Goal: Find specific page/section: Find specific page/section

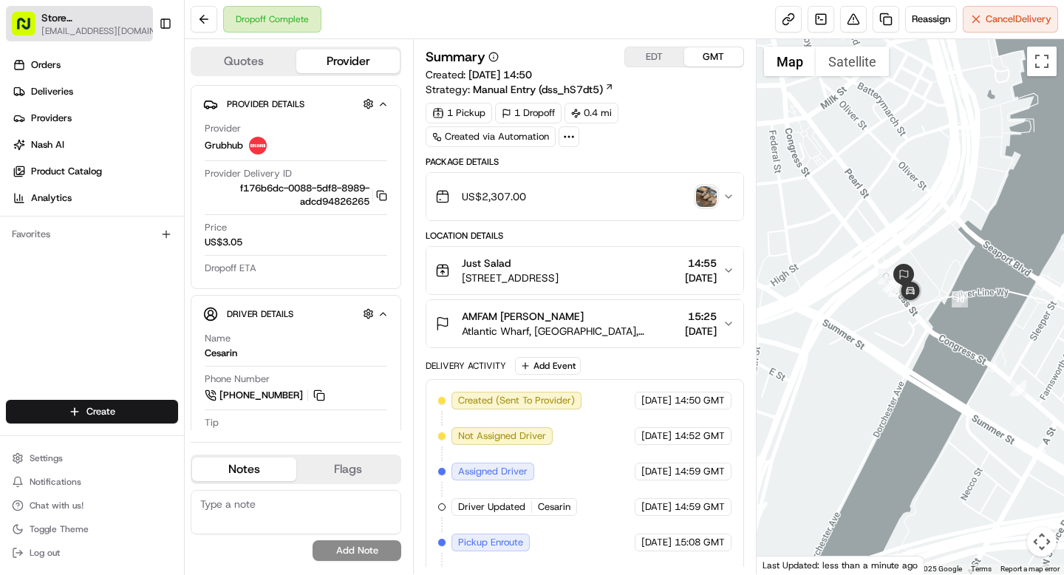
scroll to position [33, 0]
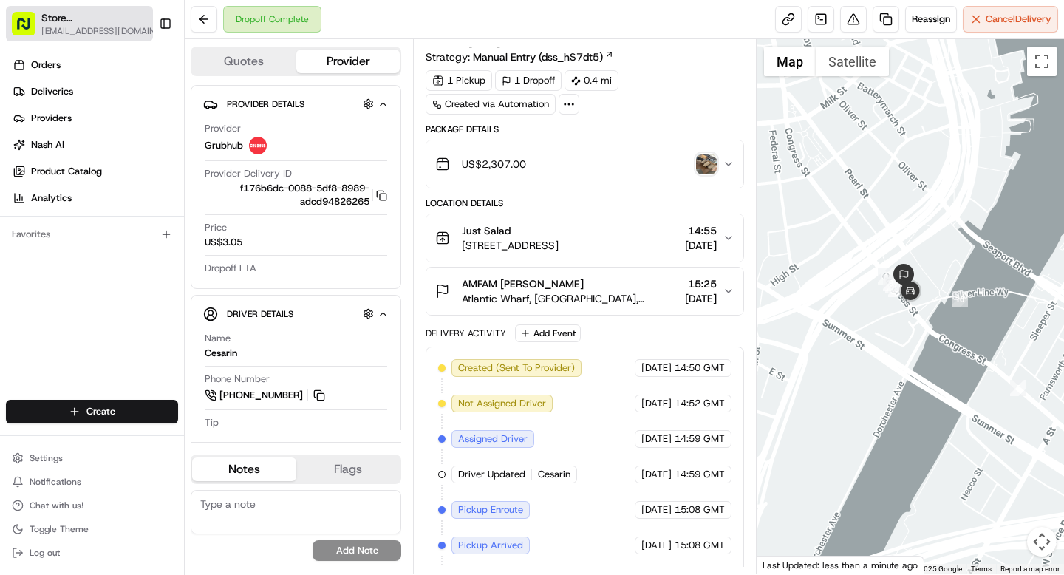
click at [66, 16] on span "Store 91 - Fort Point, MA (Just Salad)" at bounding box center [93, 17] width 104 height 15
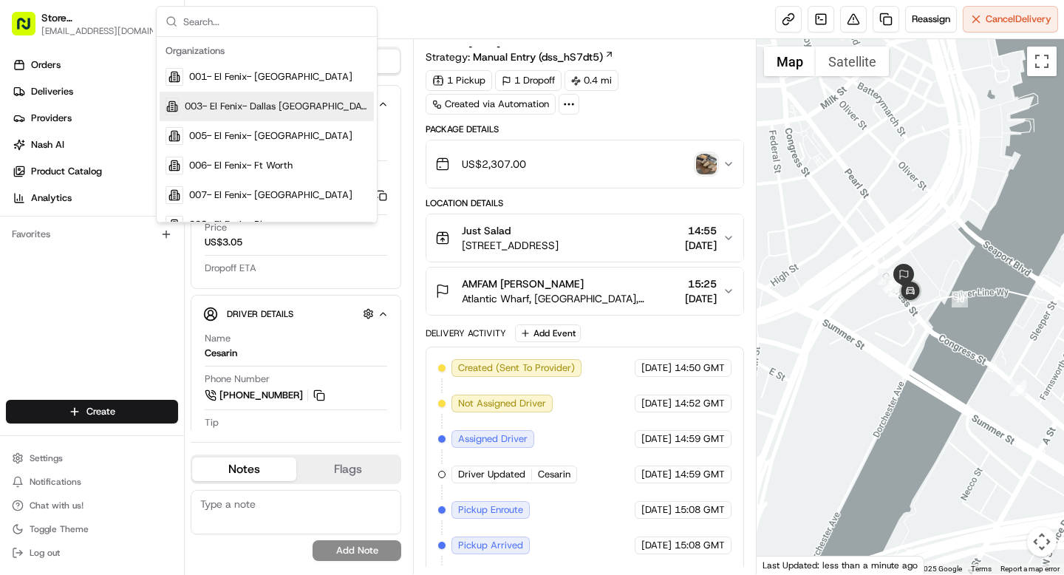
click at [626, 134] on div "Package Details" at bounding box center [584, 129] width 318 height 12
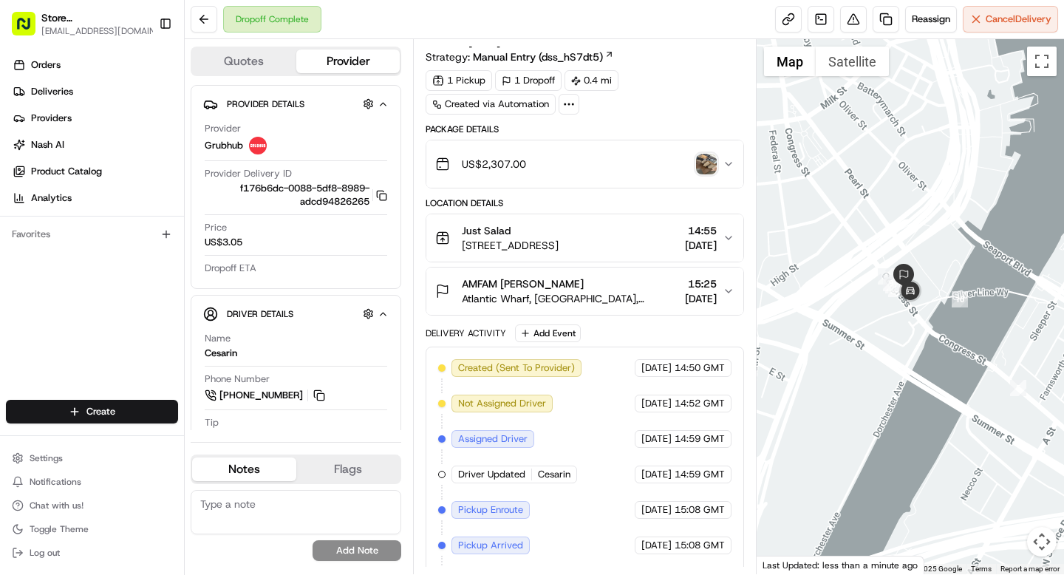
click at [708, 165] on img "button" at bounding box center [706, 164] width 21 height 21
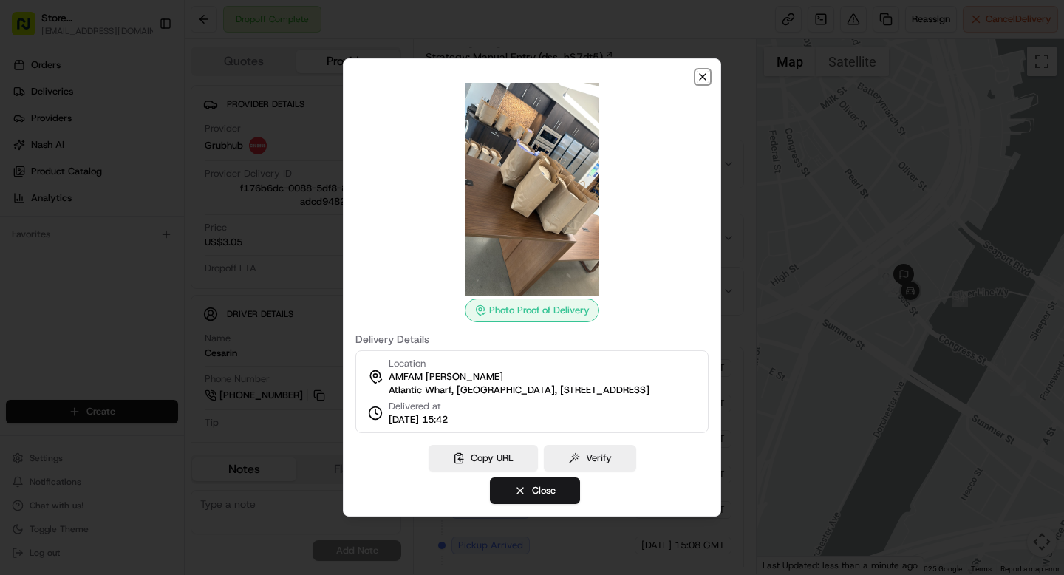
click at [703, 71] on icon "button" at bounding box center [703, 77] width 12 height 12
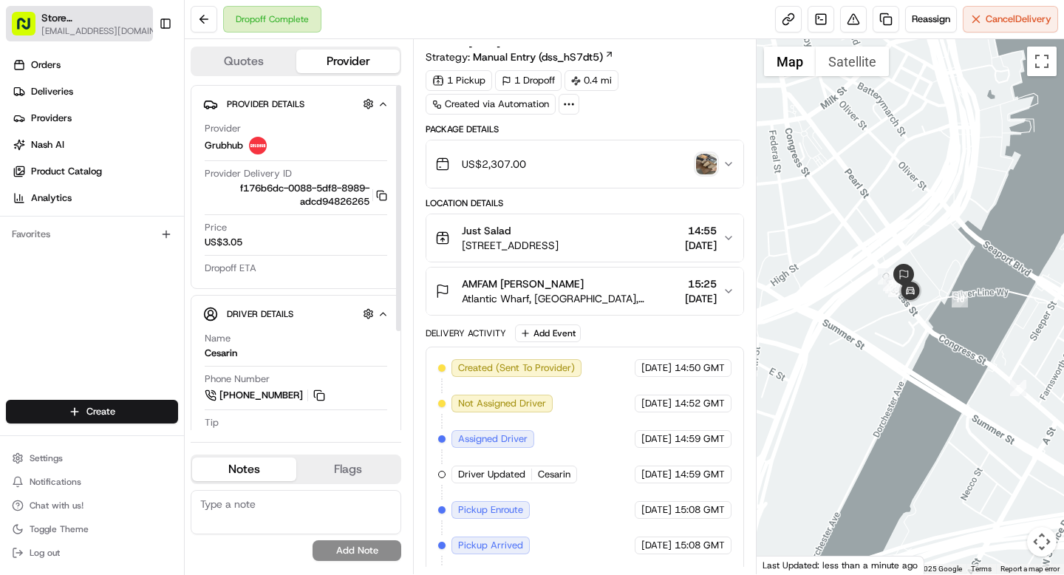
click at [89, 30] on span "grace@usenash.com" at bounding box center [101, 31] width 120 height 12
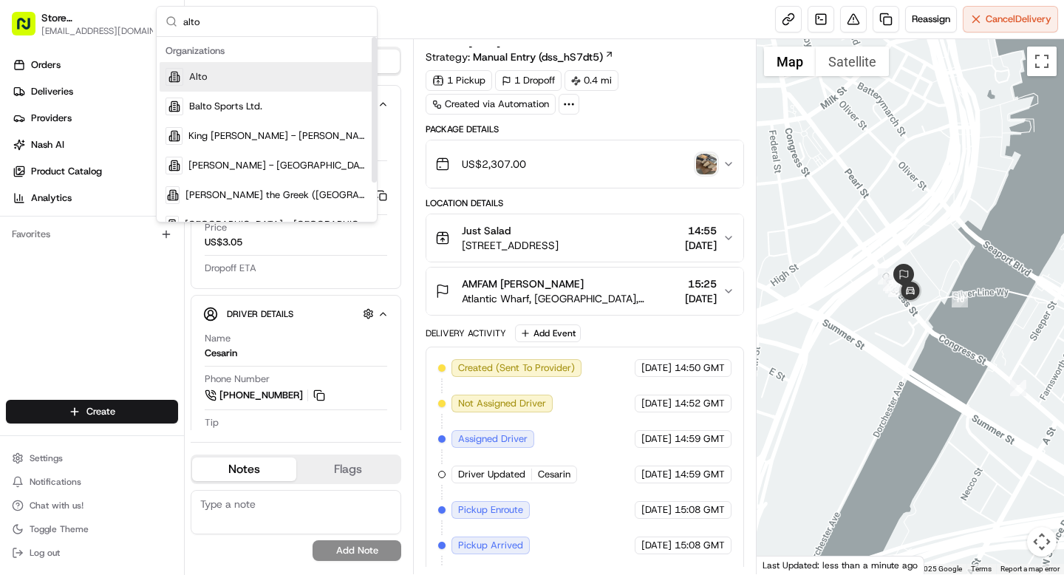
type input "alto"
click at [219, 78] on div "Alto" at bounding box center [267, 77] width 214 height 30
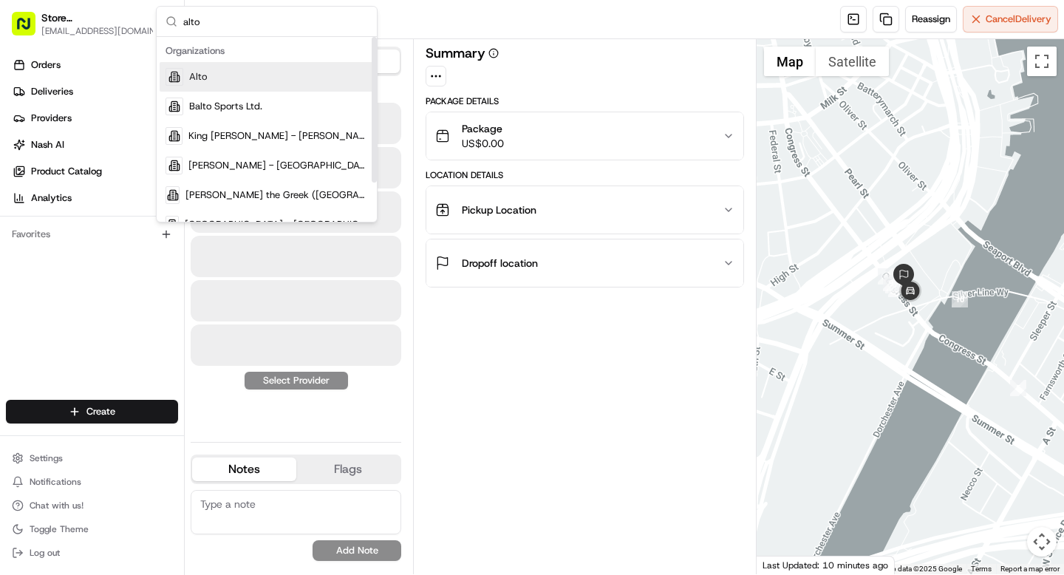
scroll to position [0, 0]
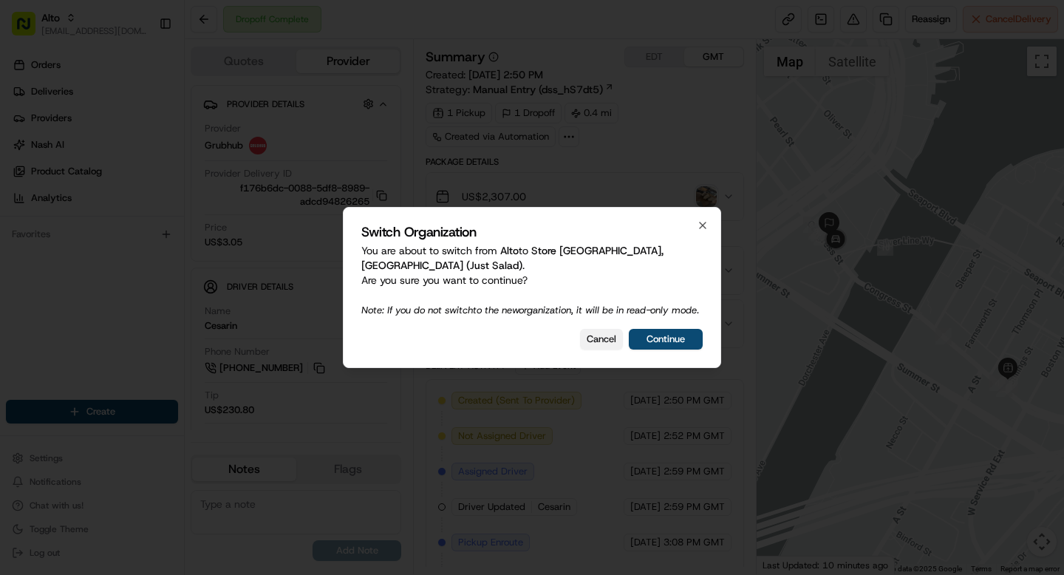
click at [592, 349] on button "Cancel" at bounding box center [601, 339] width 43 height 21
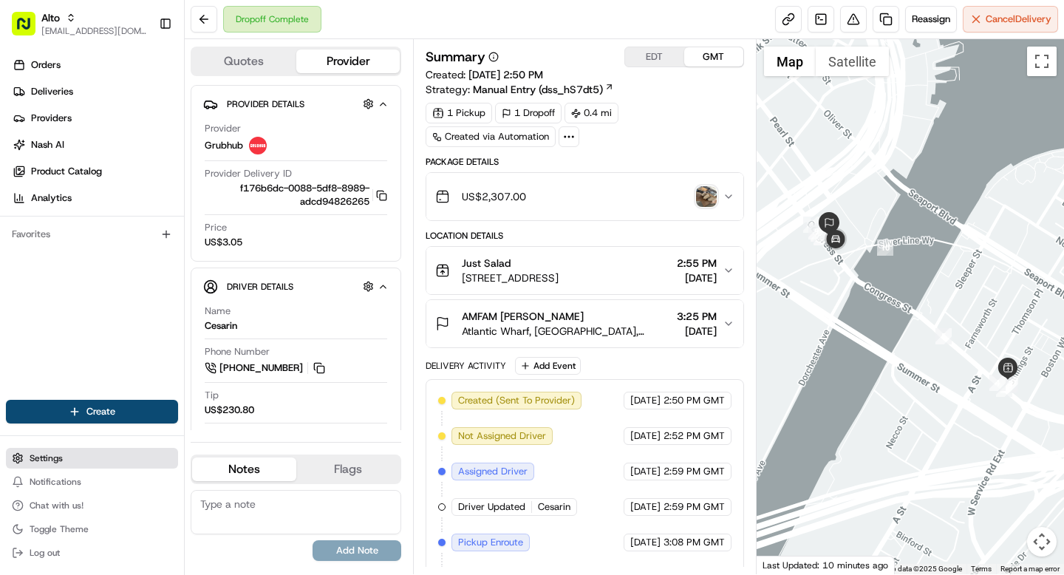
click at [55, 459] on span "Settings" at bounding box center [46, 458] width 33 height 12
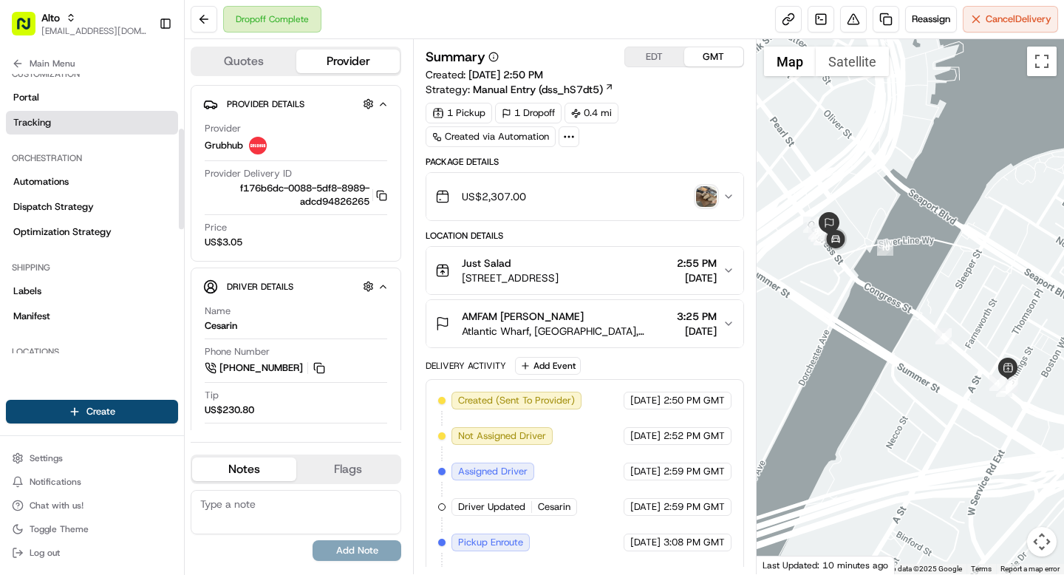
scroll to position [156, 0]
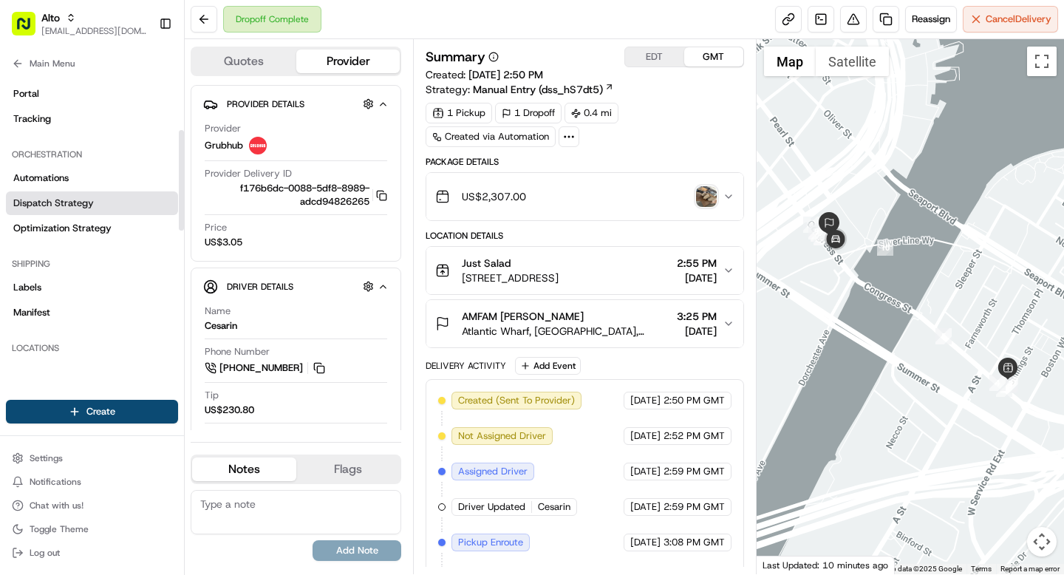
click at [69, 202] on span "Dispatch Strategy" at bounding box center [53, 202] width 81 height 13
